Goal: Find specific page/section: Find specific page/section

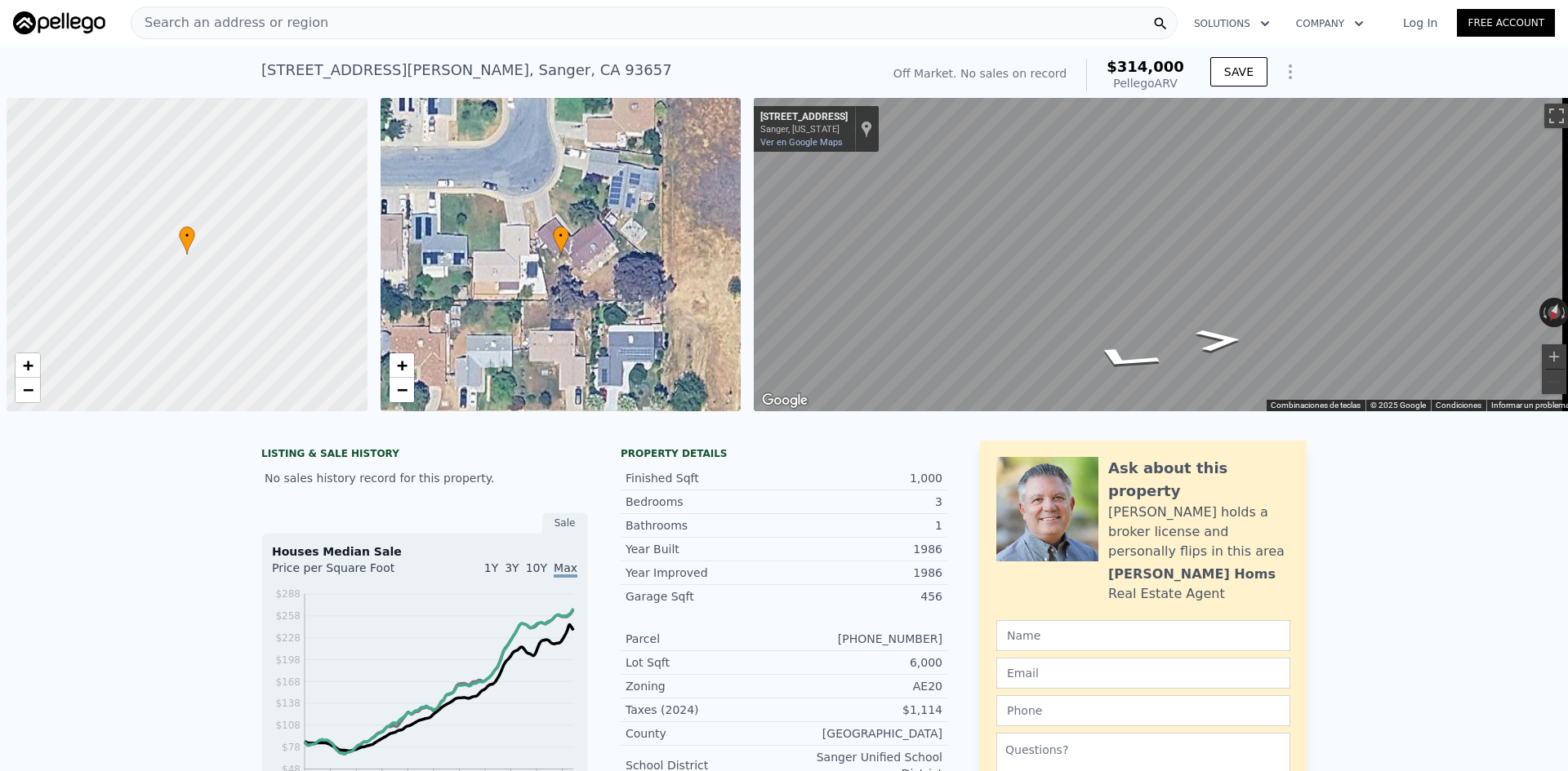
scroll to position [0, 7]
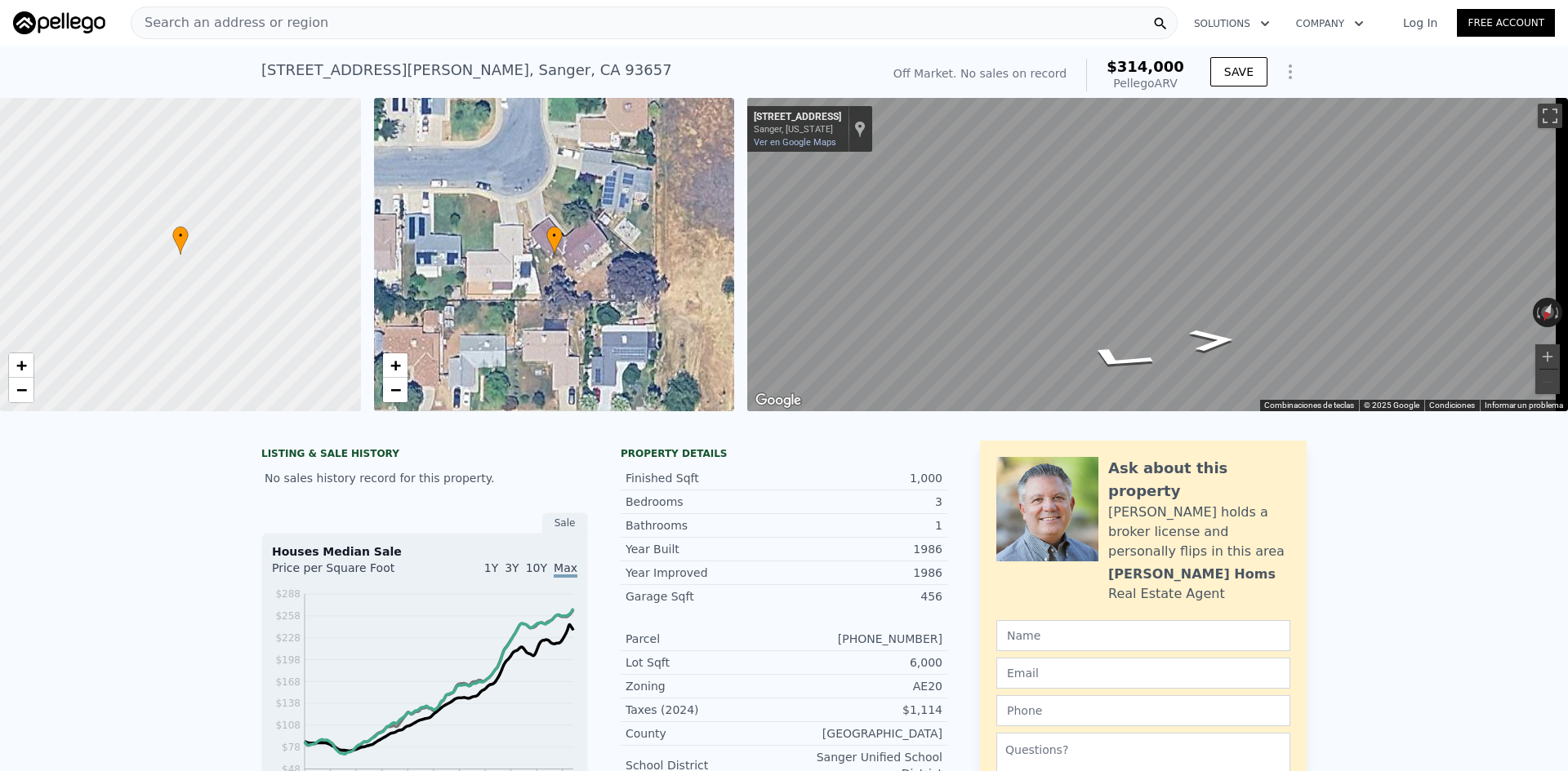
click at [22, 21] on img at bounding box center [60, 23] width 93 height 23
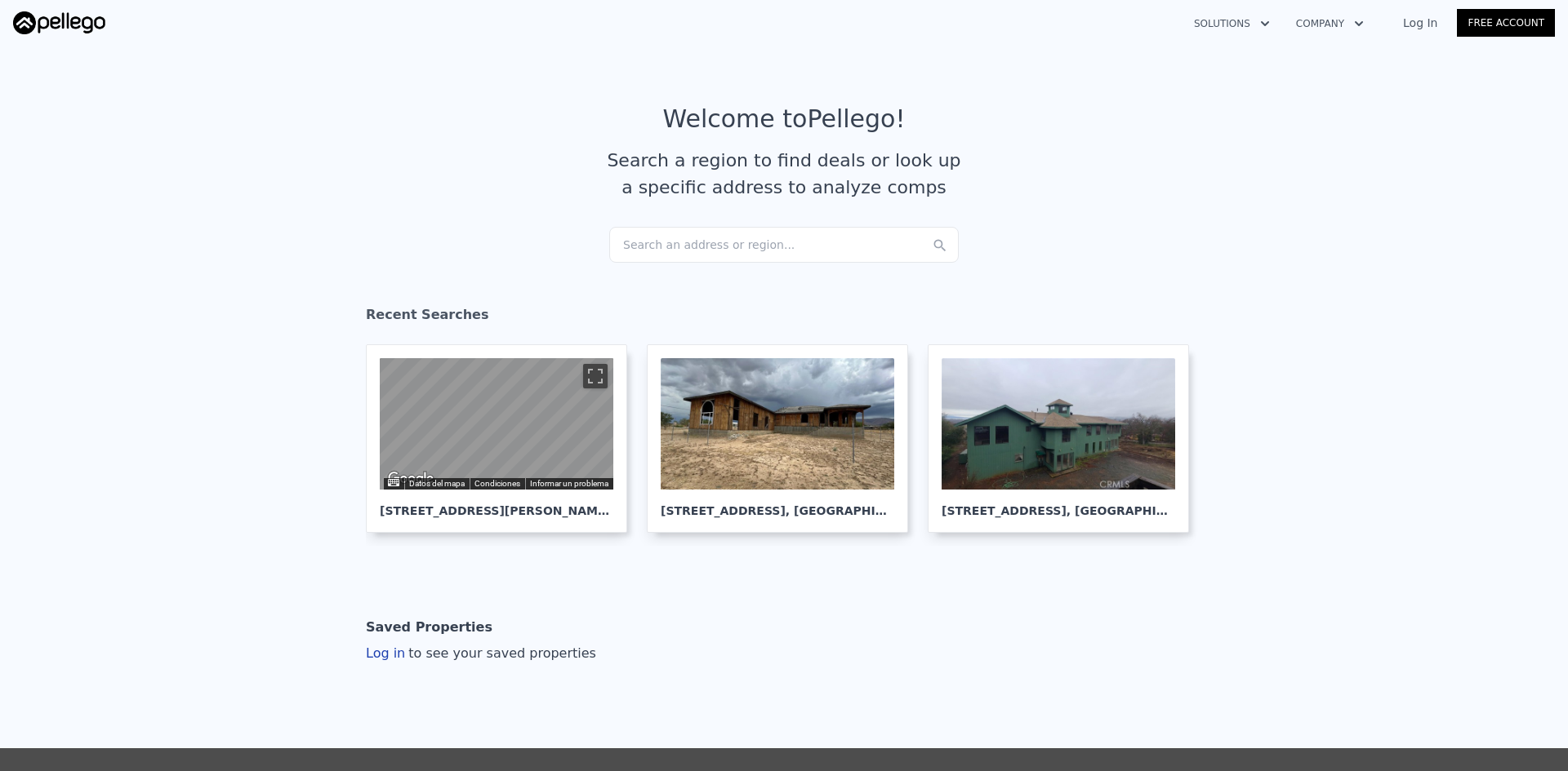
click at [663, 243] on div "Search an address or region..." at bounding box center [784, 245] width 350 height 36
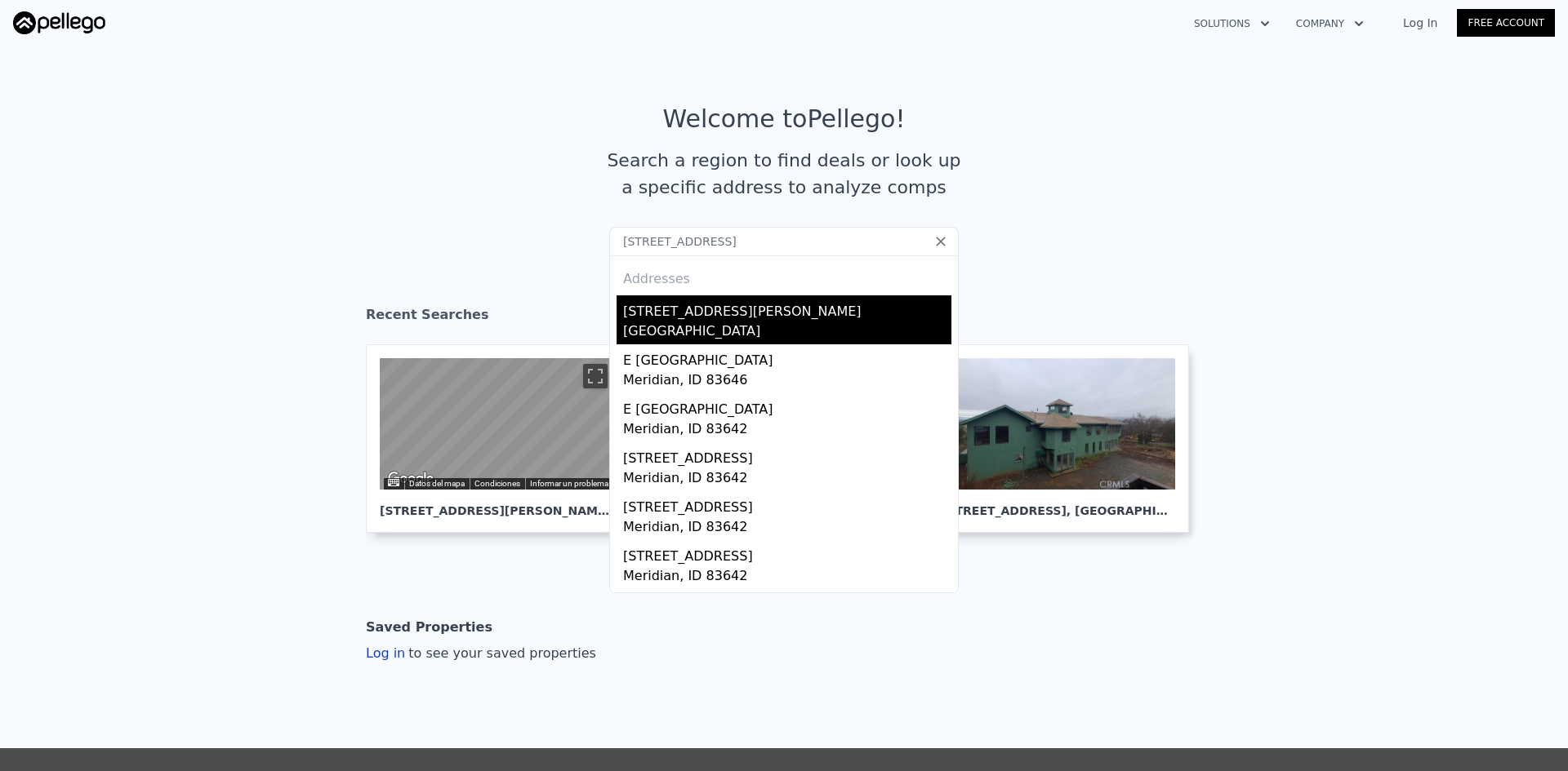
type input "[STREET_ADDRESS]"
click at [663, 309] on div "[STREET_ADDRESS][PERSON_NAME]" at bounding box center [786, 309] width 328 height 26
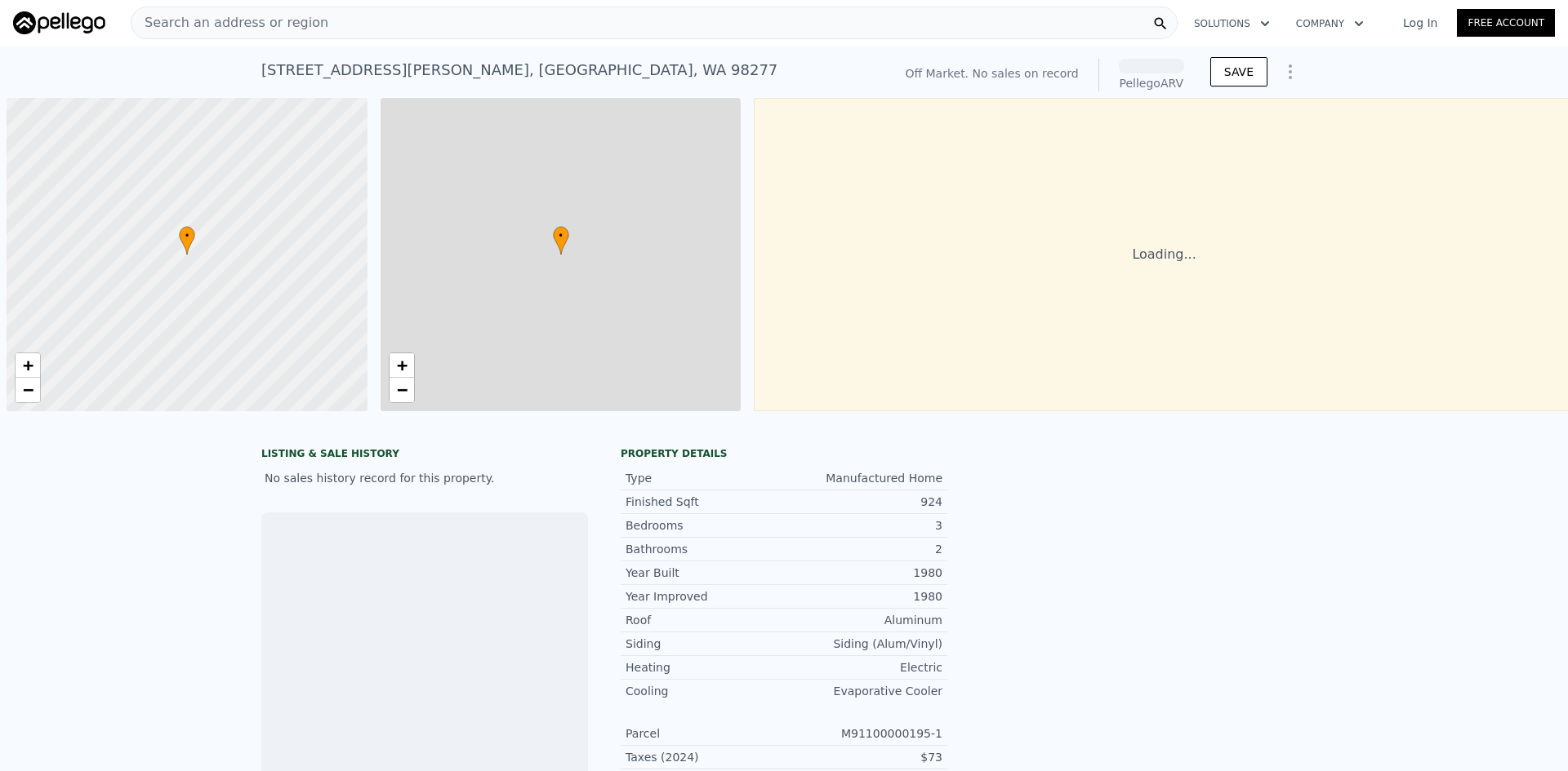
scroll to position [0, 7]
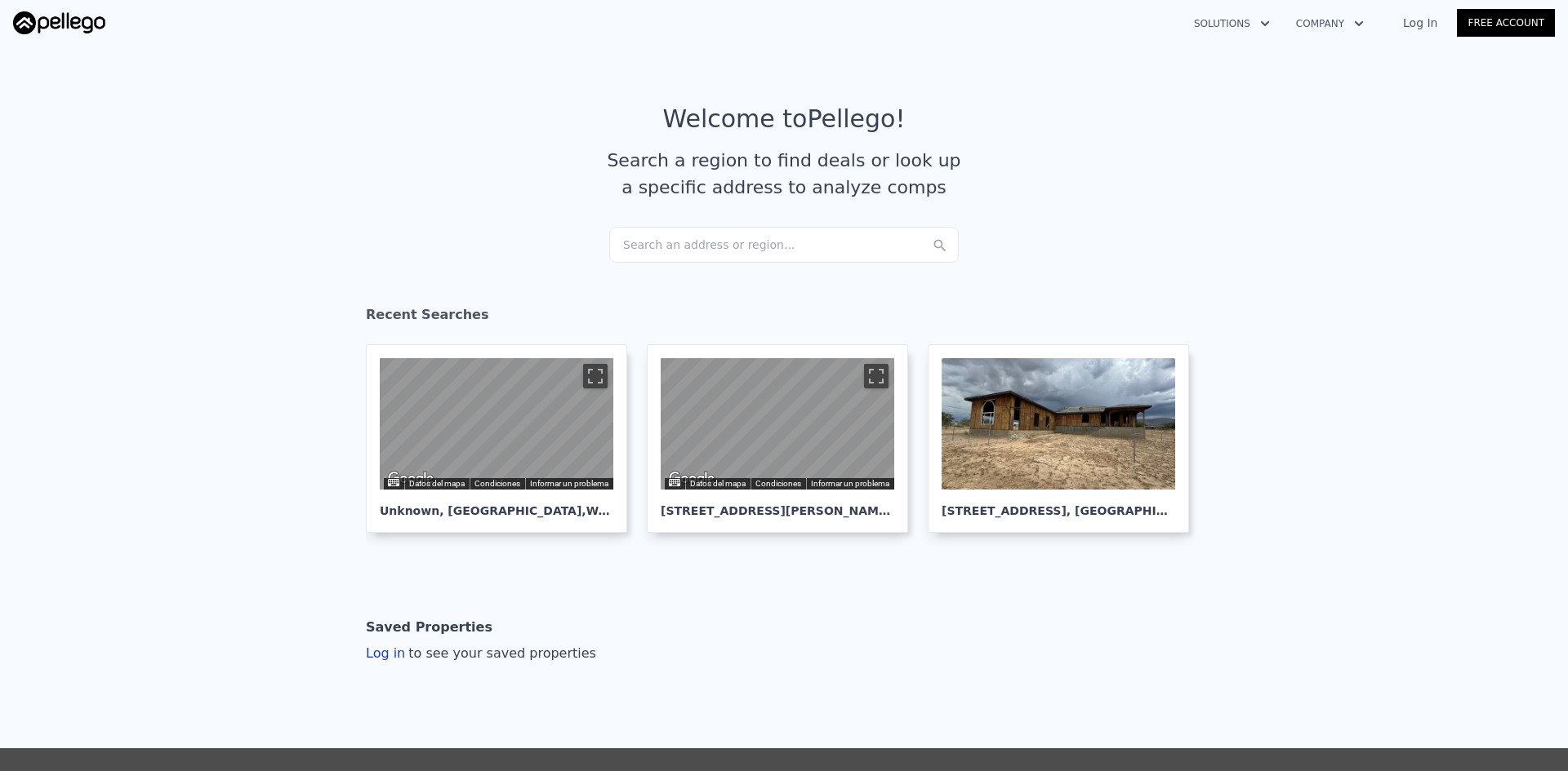
click at [678, 242] on div "Search an address or region..." at bounding box center [784, 245] width 350 height 36
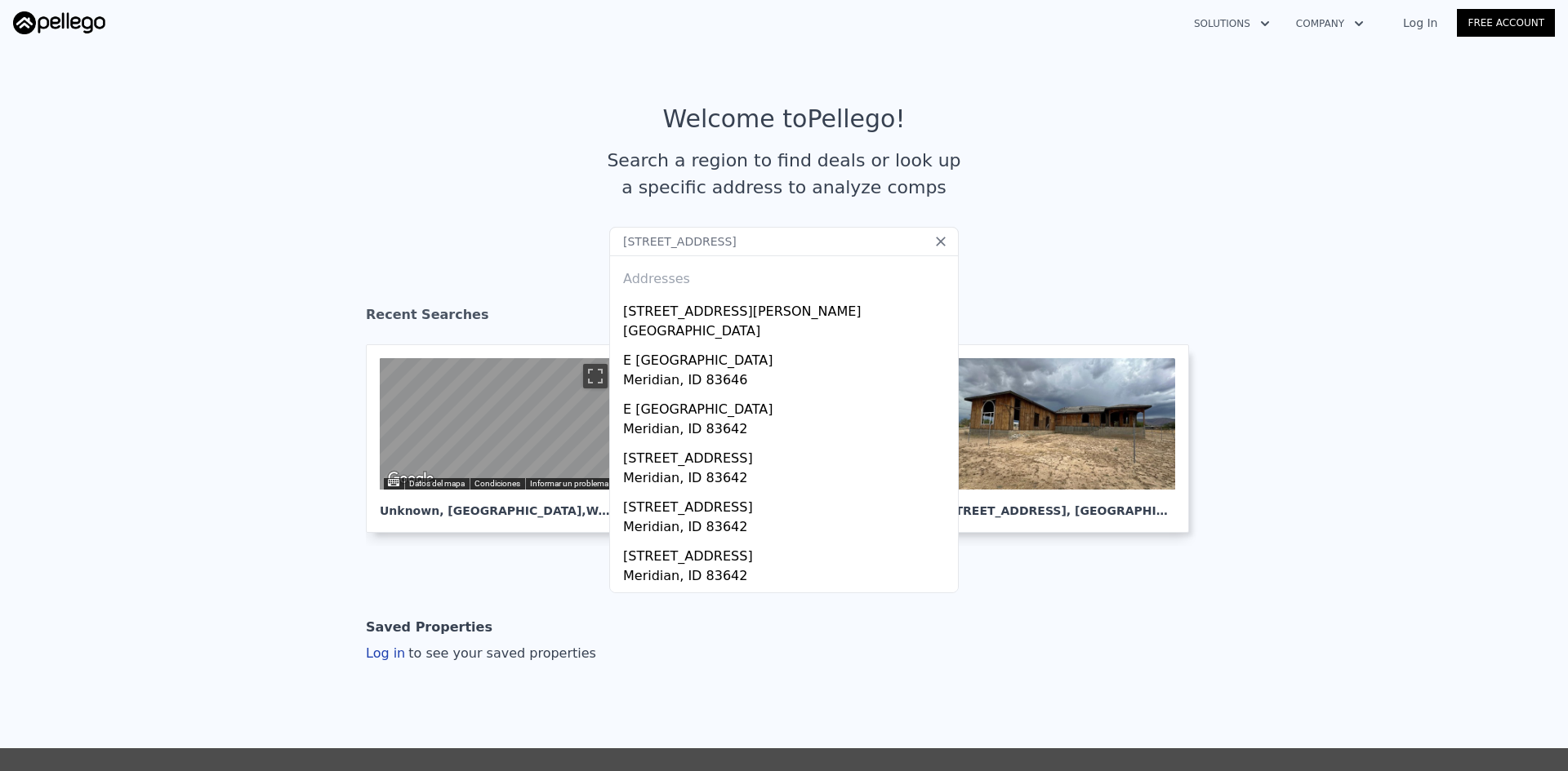
click at [741, 243] on input "[STREET_ADDRESS]" at bounding box center [784, 241] width 350 height 29
drag, startPoint x: 741, startPoint y: 241, endPoint x: 952, endPoint y: 281, distance: 214.8
click at [952, 227] on div "Search an address or region... 700 E Fairview Ave Trlr 195, Meridian Addresses …" at bounding box center [784, 227] width 350 height 0
type input "700 E Fairview Ave Trlr 195 Meri"
